Goal: Find specific page/section: Find specific page/section

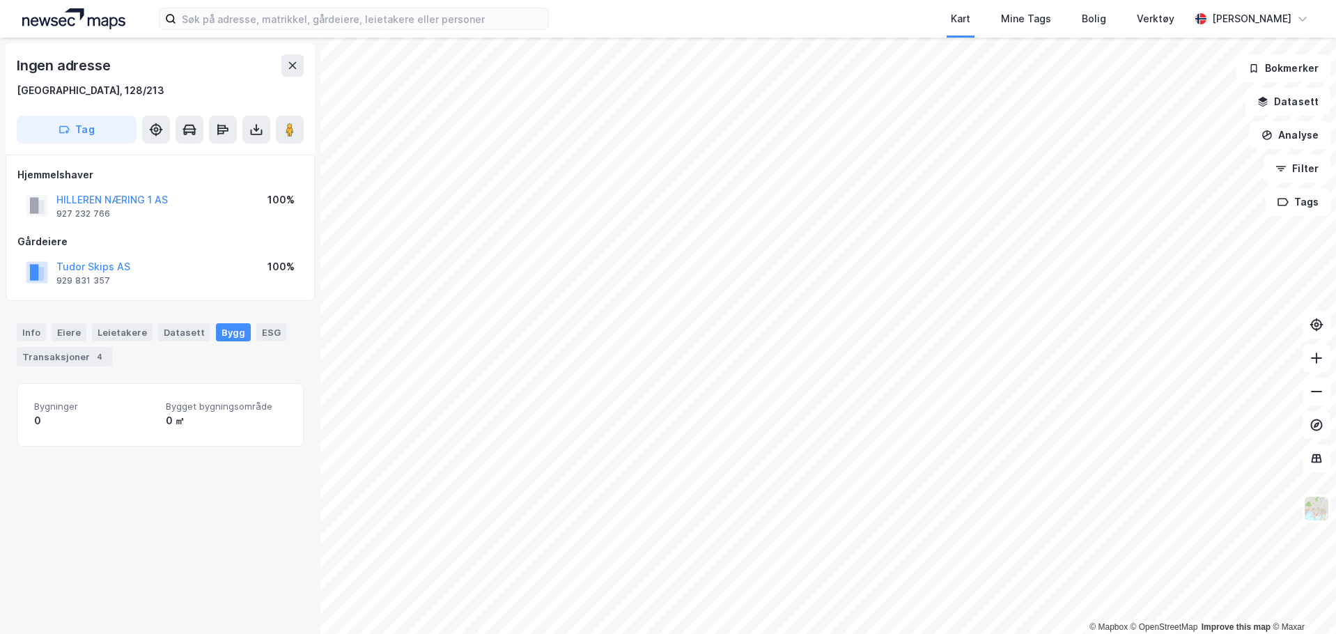
click at [203, 507] on div "Ingen adresse Bergen, 128/213 Tag Hjemmelshaver HILLEREN NÆRING 1 AS 927 232 76…" at bounding box center [160, 336] width 320 height 596
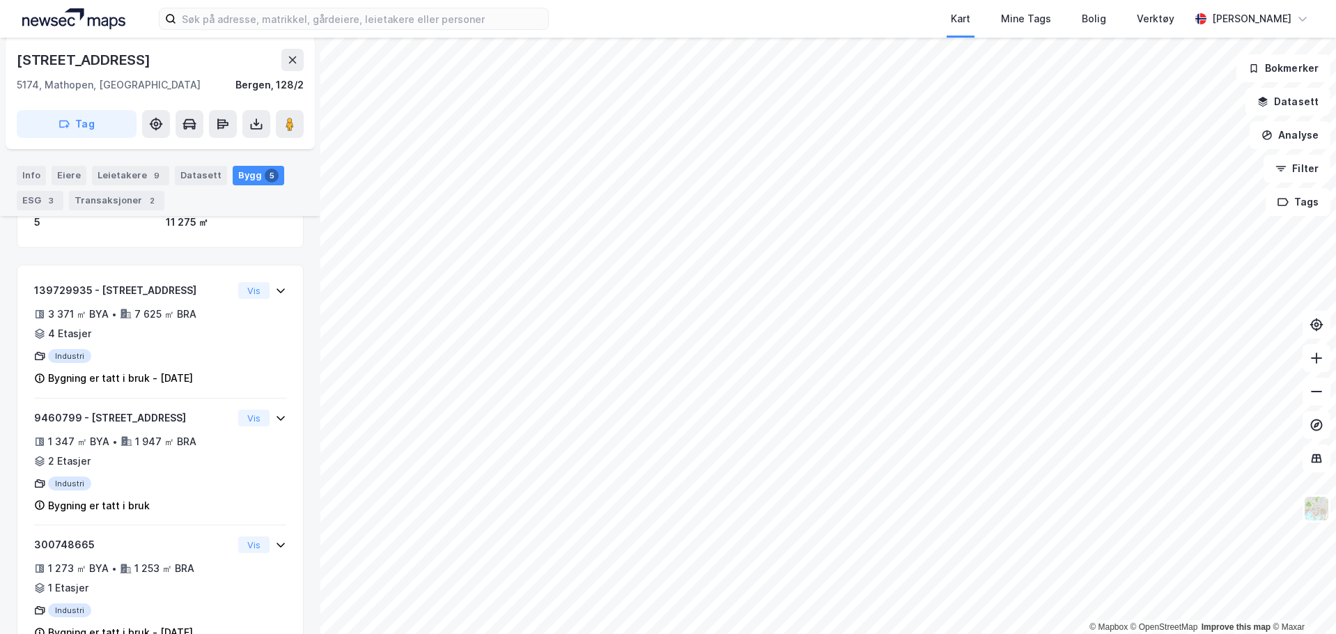
scroll to position [198, 0]
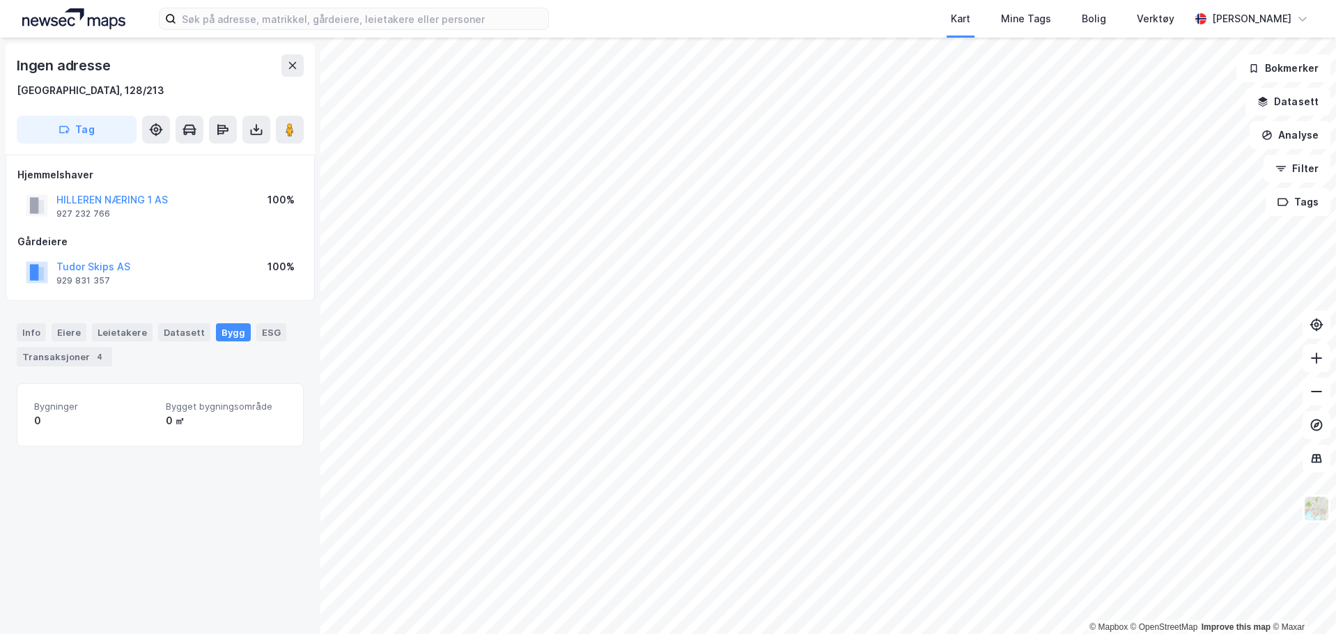
click at [194, 528] on div "Ingen adresse Bergen, 128/213 Tag Hjemmelshaver HILLEREN NÆRING 1 AS 927 232 76…" at bounding box center [160, 336] width 320 height 596
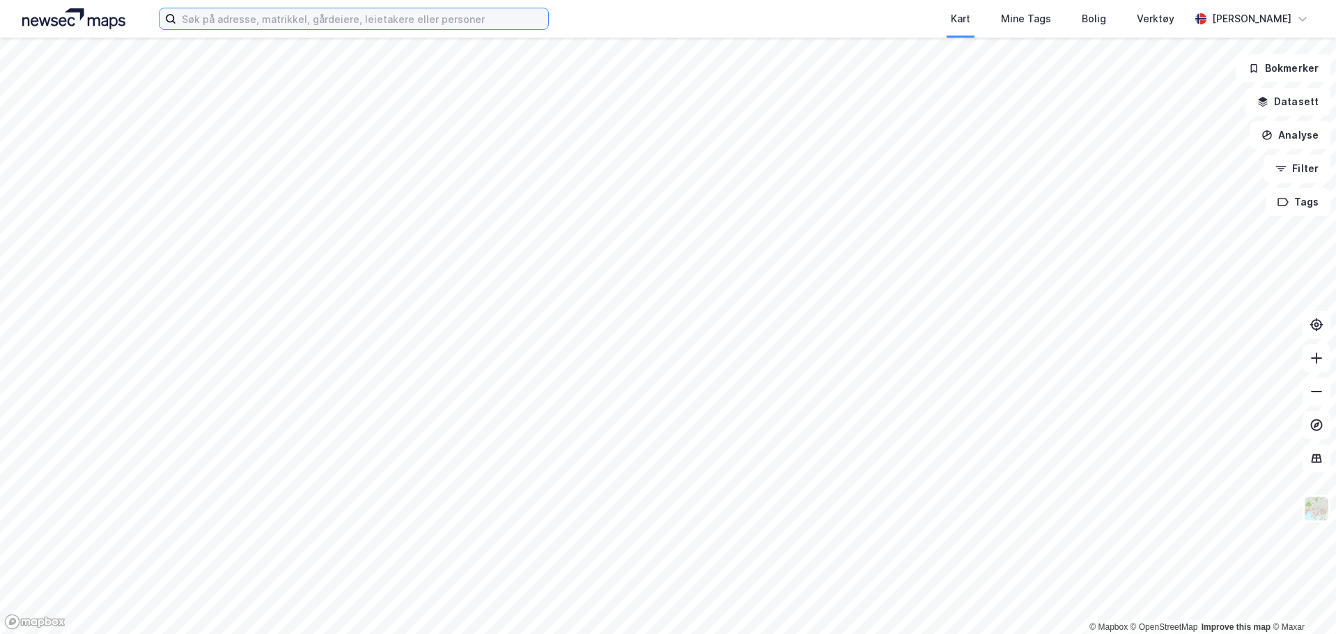
click at [344, 19] on input at bounding box center [362, 18] width 372 height 21
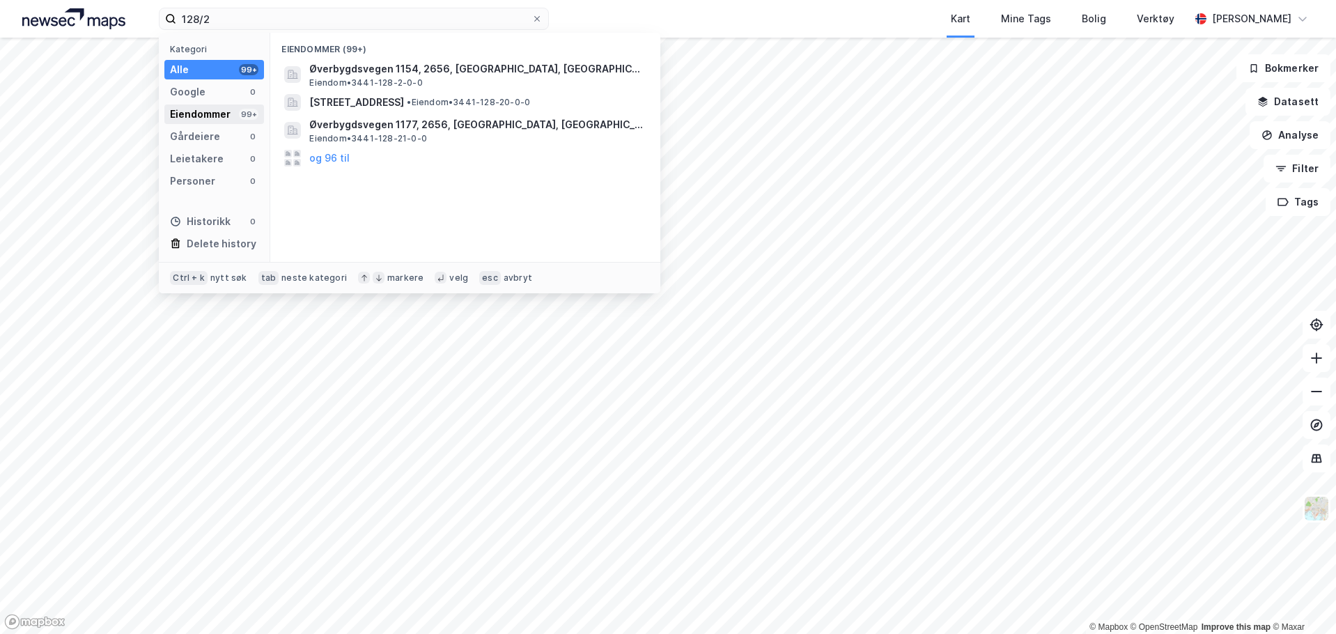
click at [236, 109] on div "Eiendommer 99+" at bounding box center [214, 114] width 100 height 20
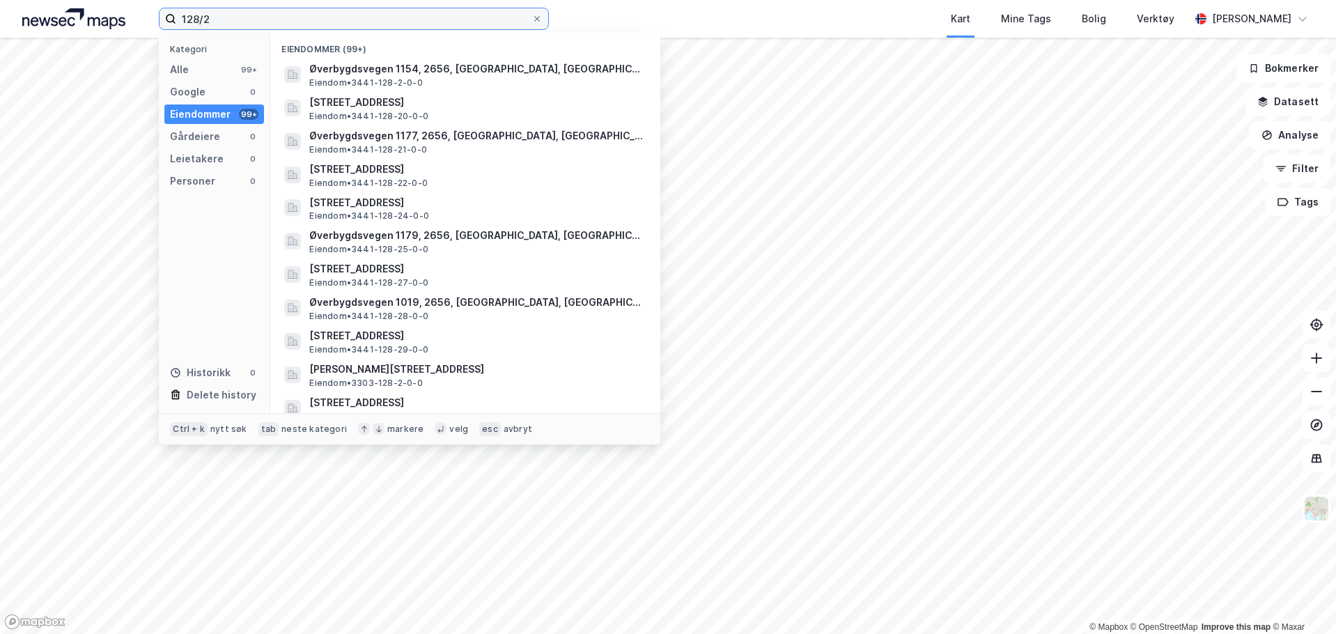
click at [285, 10] on input "128/2" at bounding box center [353, 18] width 355 height 21
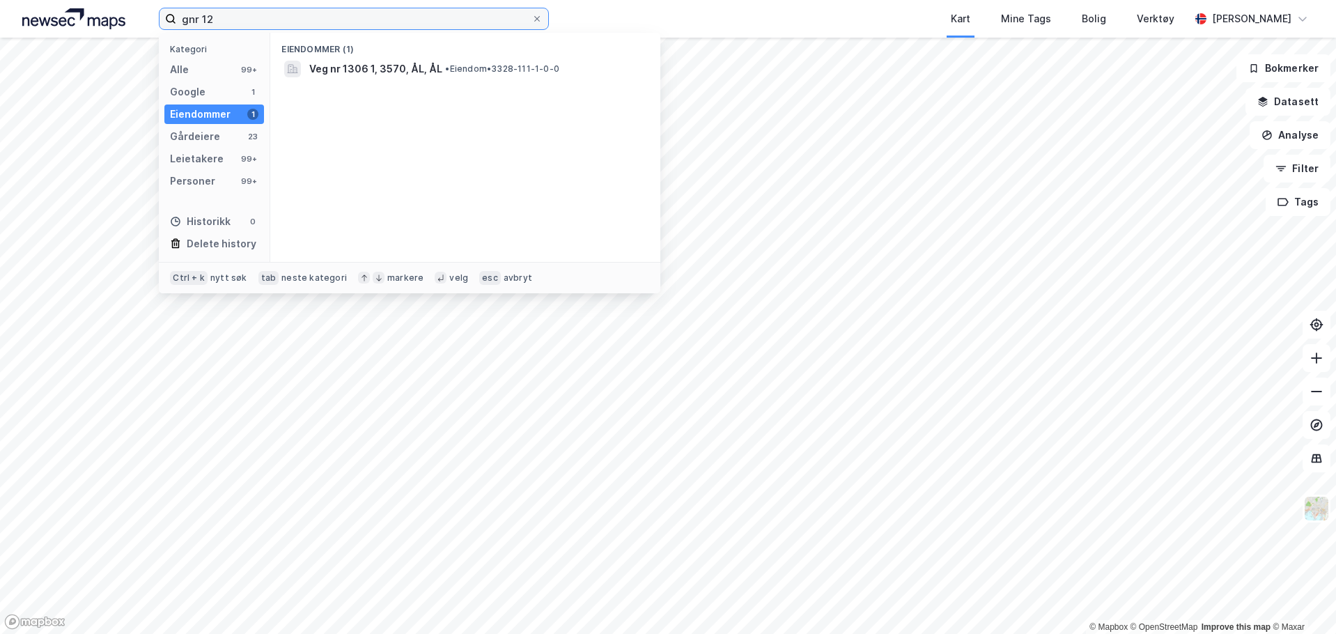
type input "gnr 128"
type input "hillerenveien"
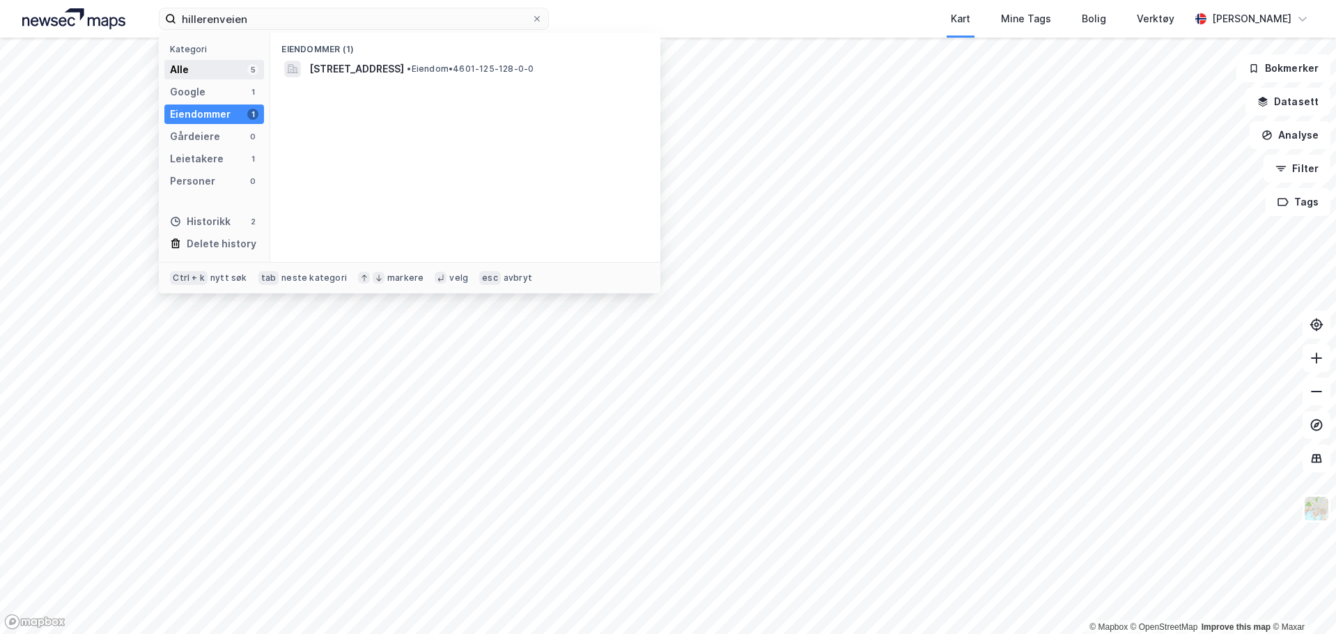
click at [230, 74] on div "Alle 5" at bounding box center [214, 70] width 100 height 20
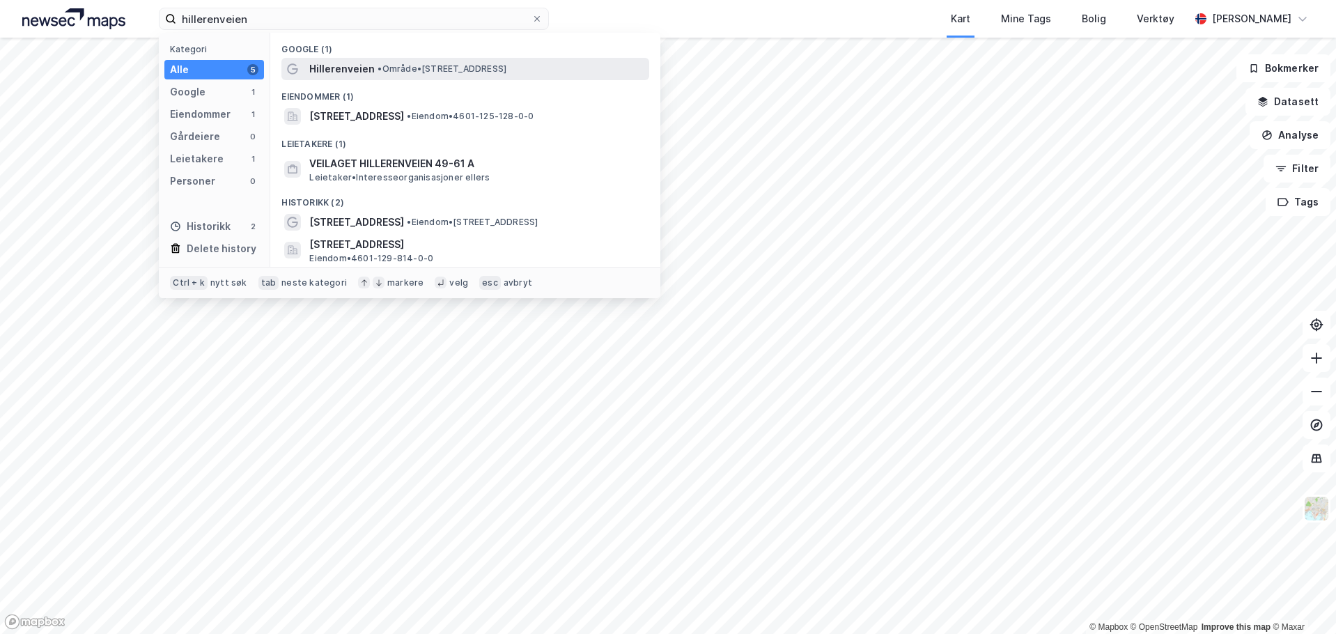
click at [346, 63] on span "Hillerenveien" at bounding box center [341, 69] width 65 height 17
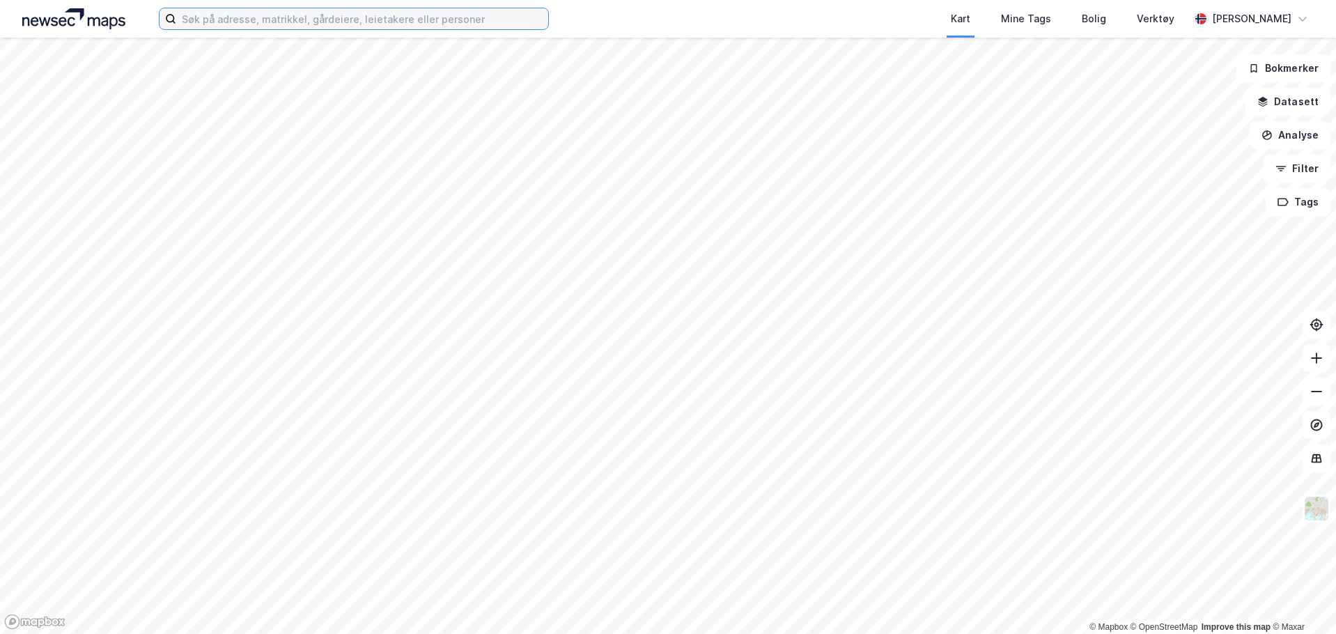
click at [281, 26] on input at bounding box center [362, 18] width 372 height 21
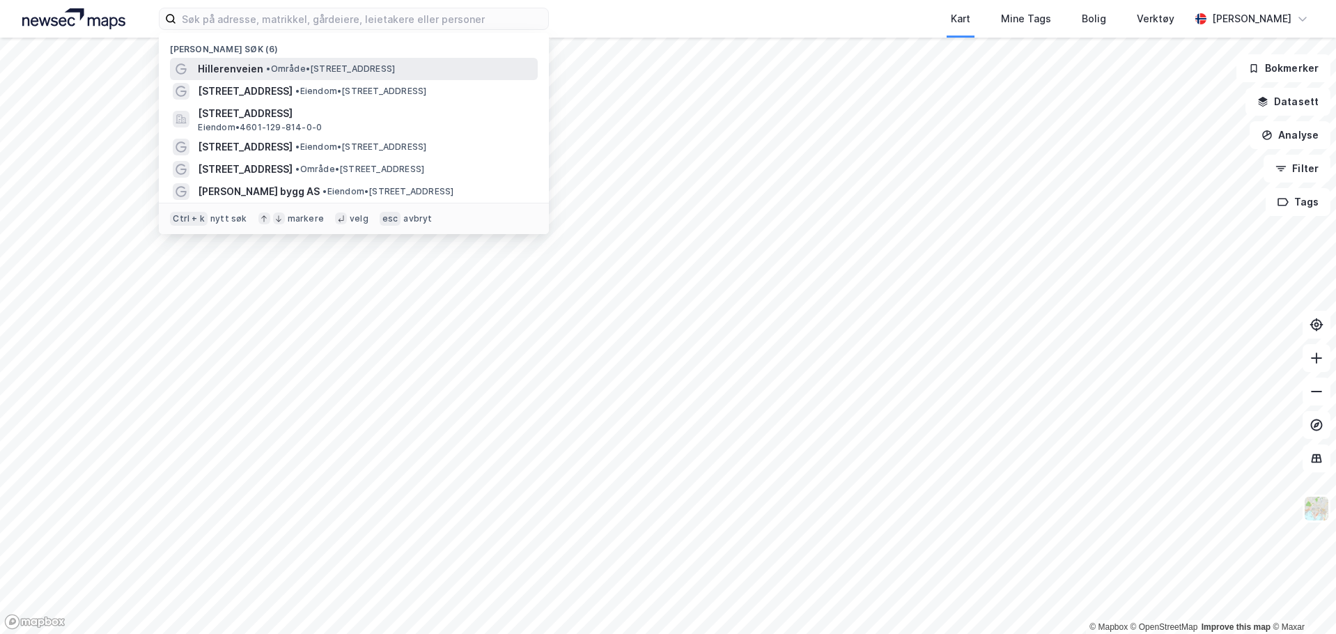
click at [256, 74] on span "Hillerenveien" at bounding box center [230, 69] width 65 height 17
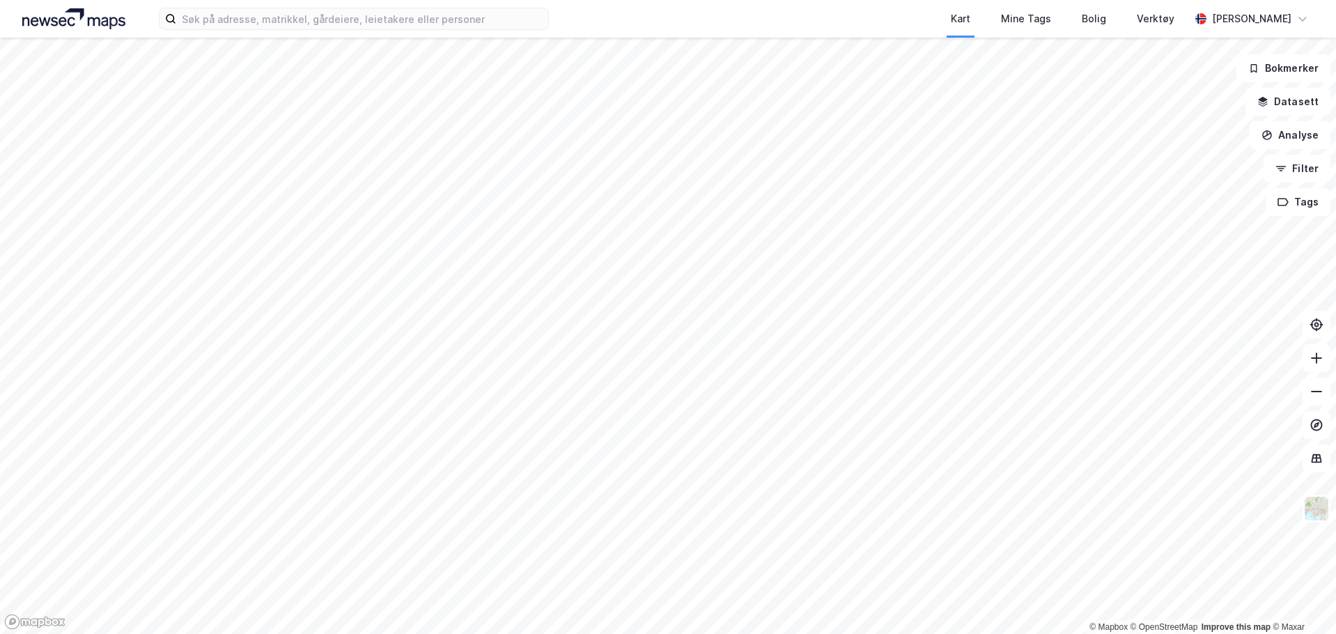
click at [421, 2] on div "Kart Mine Tags Bolig Verktøy Elsa Malaeva" at bounding box center [668, 19] width 1336 height 38
